Goal: Information Seeking & Learning: Learn about a topic

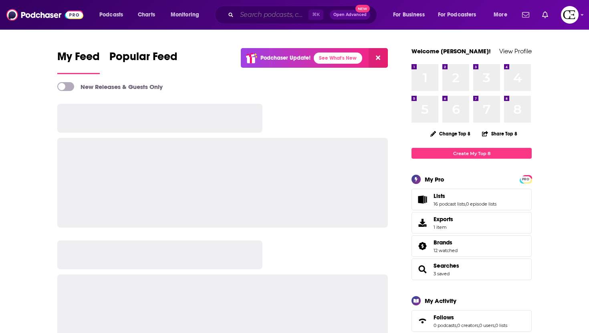
click at [257, 20] on input "Search podcasts, credits, & more..." at bounding box center [273, 14] width 72 height 13
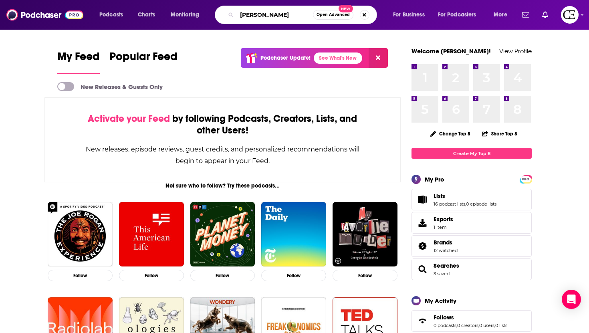
type input "[PERSON_NAME]"
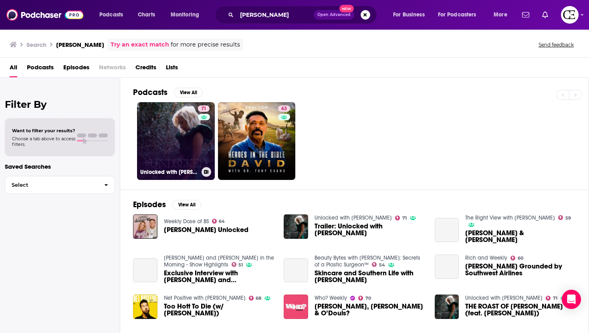
click at [178, 153] on link "71 Unlocked with [PERSON_NAME]" at bounding box center [176, 141] width 78 height 78
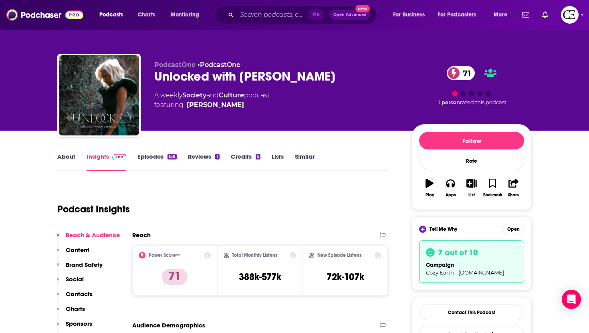
click at [188, 61] on span "PodcastOne" at bounding box center [174, 65] width 41 height 8
